Goal: Information Seeking & Learning: Learn about a topic

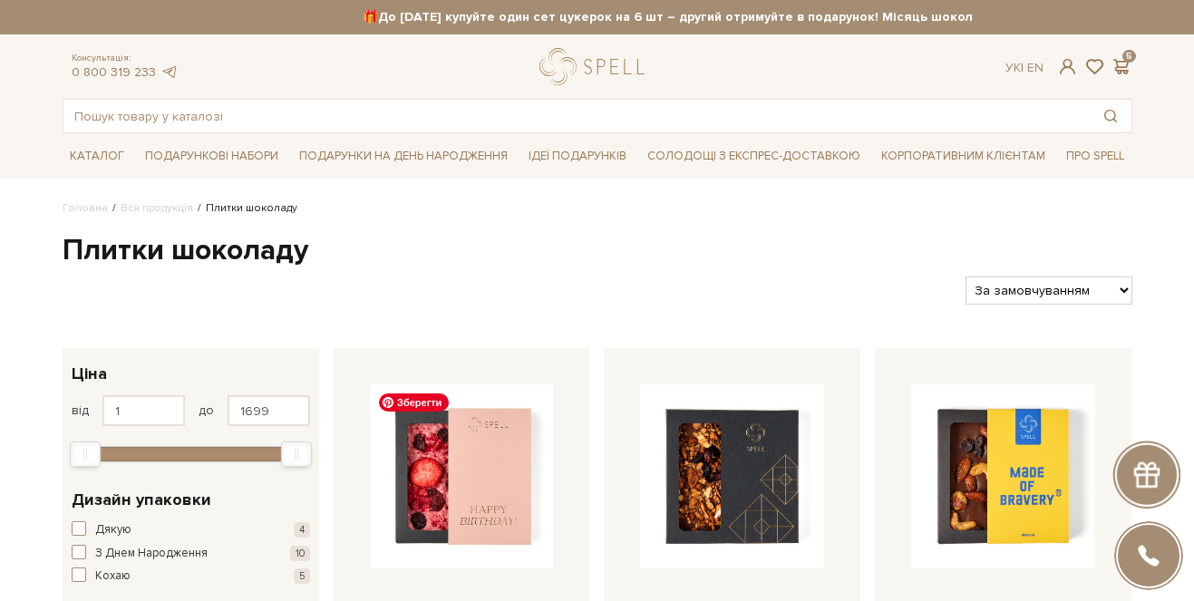
click at [611, 113] on input "text" at bounding box center [576, 116] width 1027 height 33
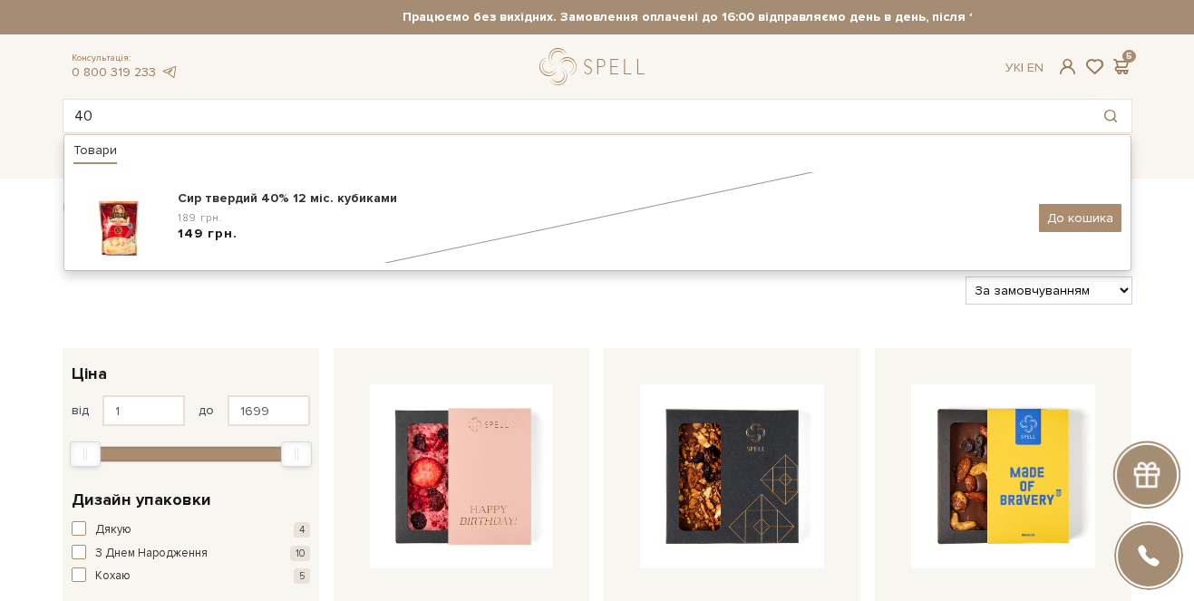
type input "4"
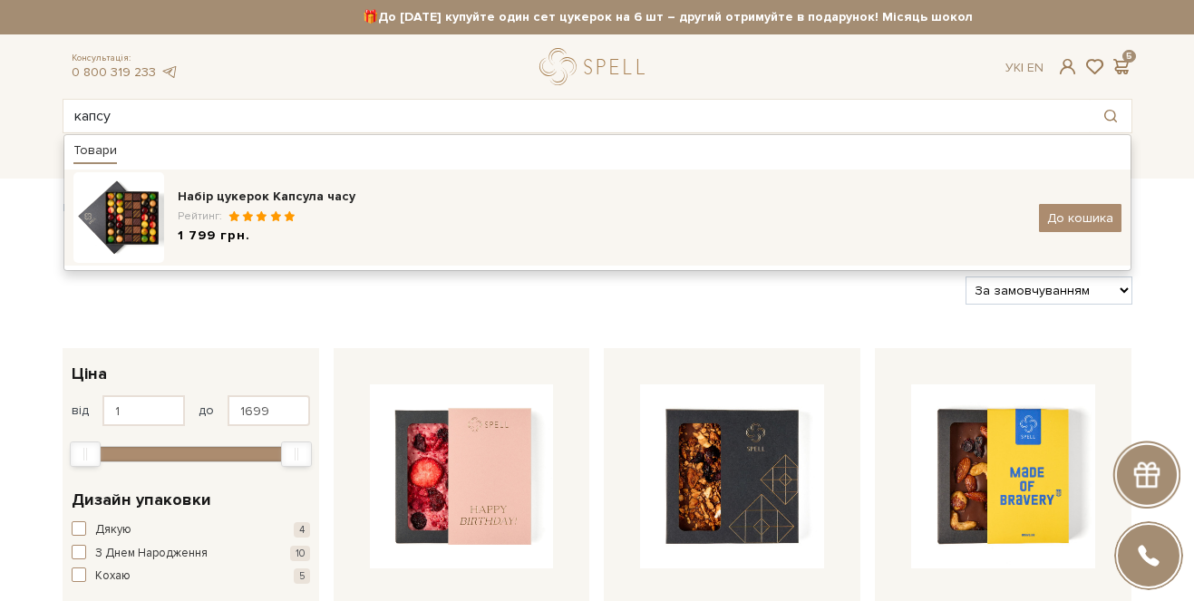
type input "капсу"
click at [424, 215] on div "Рейтинг:" at bounding box center [602, 216] width 848 height 15
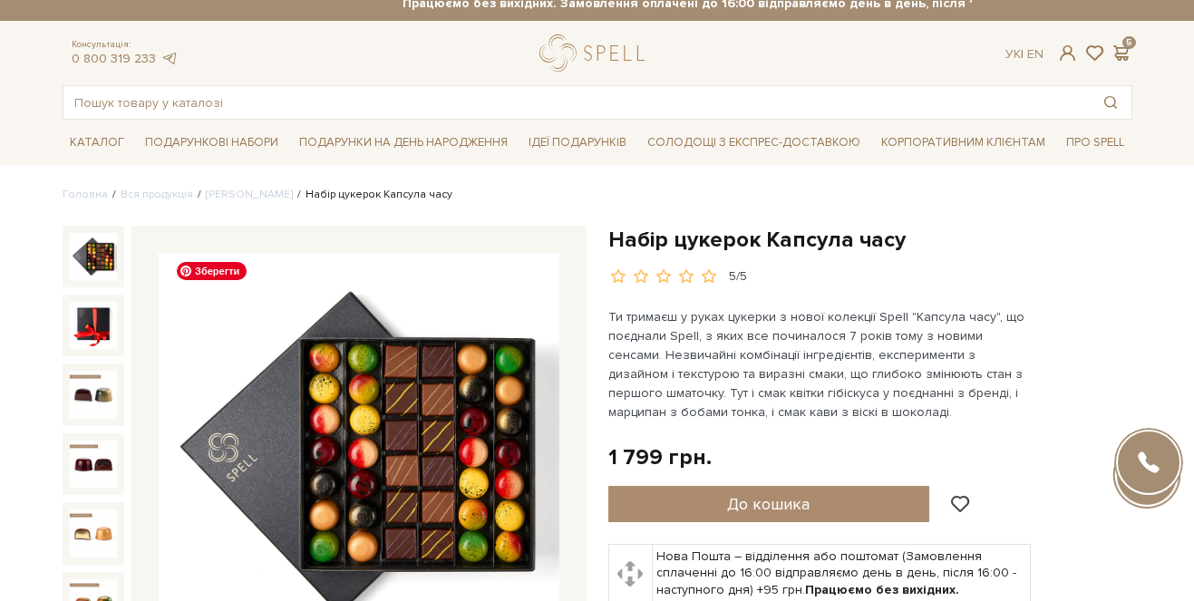
scroll to position [30, 0]
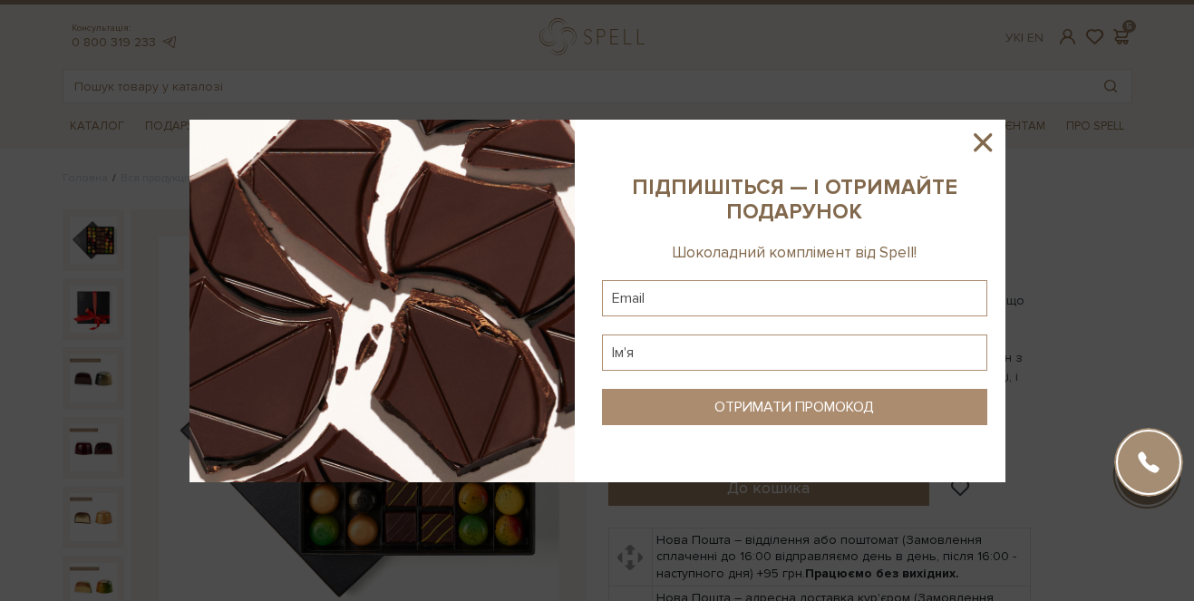
click at [971, 156] on icon at bounding box center [983, 142] width 31 height 31
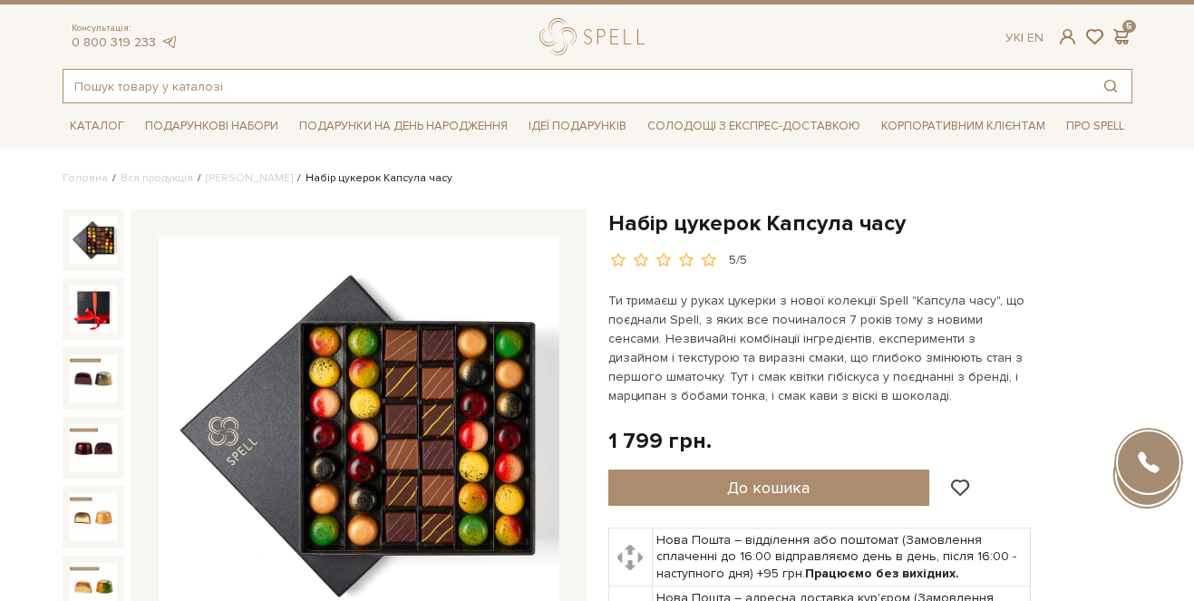
click at [382, 83] on input "text" at bounding box center [576, 86] width 1027 height 33
click at [258, 178] on link "[PERSON_NAME]" at bounding box center [249, 178] width 87 height 14
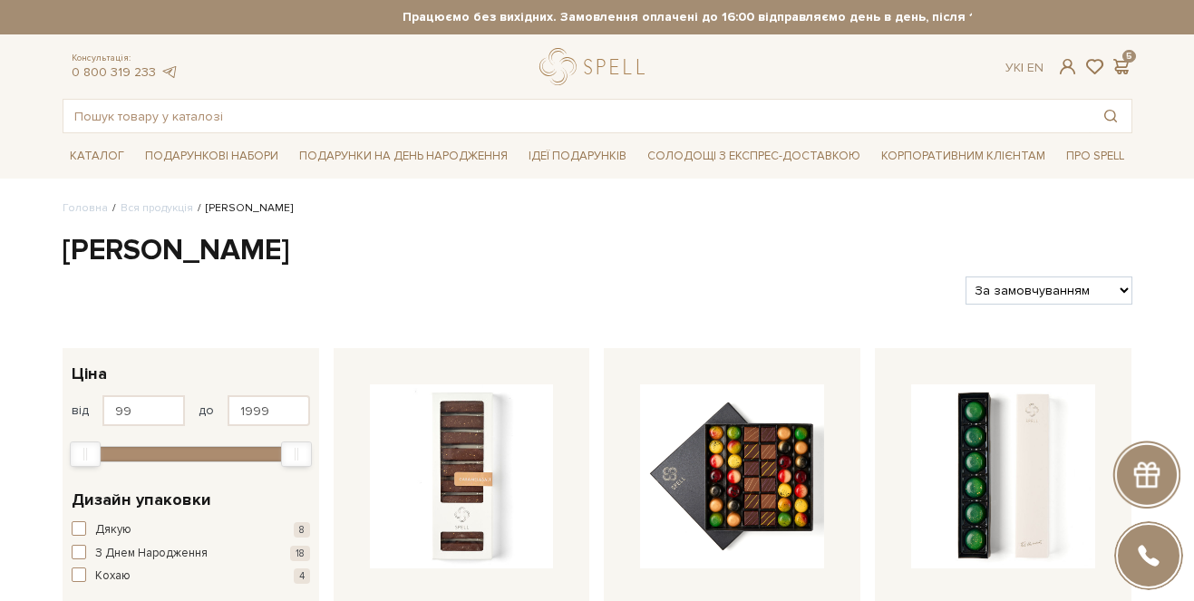
select select "https://spellchocolate.com/our-productions/seti-cukerok/?sort=p.price&order=DESC"
click at [966, 277] on select "За замовчуванням За Ціною (зростання) За Ціною (зменшення) Новинки За популярні…" at bounding box center [1049, 291] width 166 height 28
